Goal: Use online tool/utility

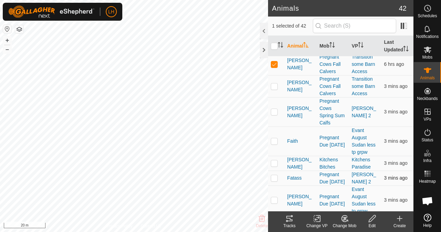
scroll to position [138, 0]
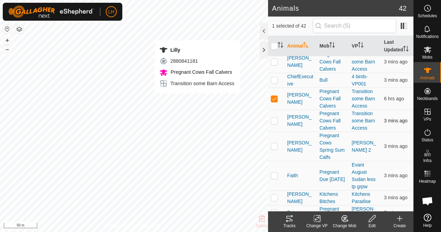
checkbox input "false"
checkbox input "true"
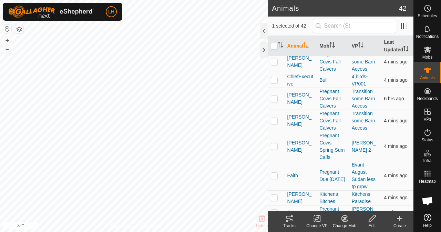
click at [276, 101] on p-checkbox at bounding box center [274, 99] width 7 height 6
checkbox input "true"
click at [290, 218] on icon at bounding box center [289, 219] width 6 height 6
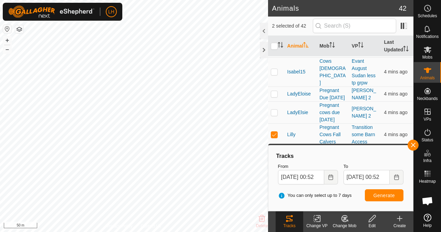
scroll to position [586, 0]
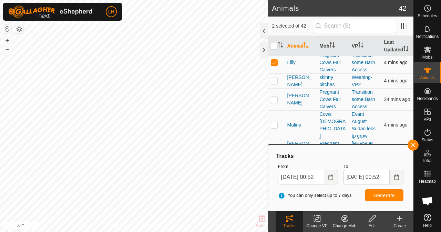
click at [275, 73] on td at bounding box center [276, 62] width 17 height 22
checkbox input "false"
click at [382, 195] on span "Generate" at bounding box center [384, 196] width 21 height 6
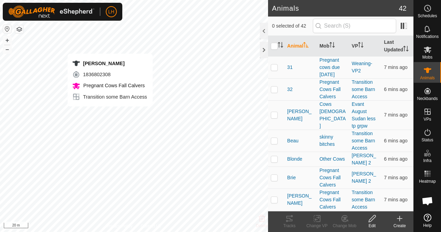
checkbox input "true"
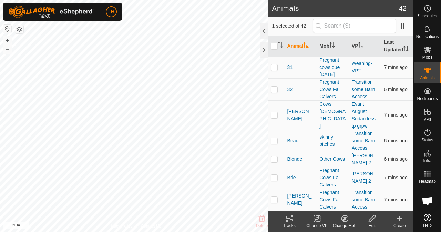
click at [293, 221] on icon at bounding box center [289, 218] width 8 height 8
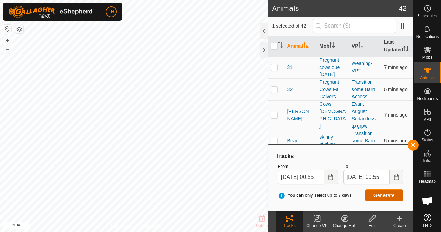
click at [390, 194] on span "Generate" at bounding box center [384, 196] width 21 height 6
